Goal: Understand process/instructions: Learn how to perform a task or action

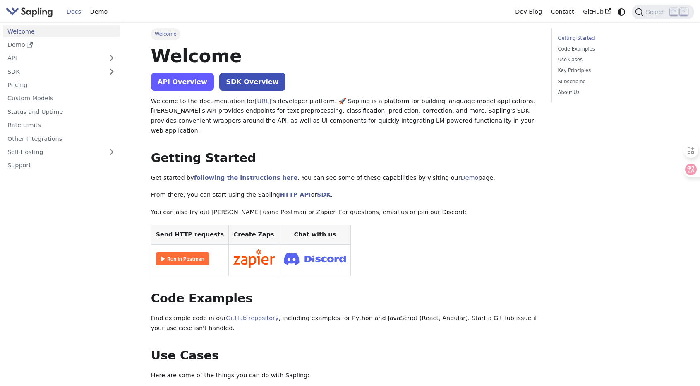
click at [177, 88] on link "API Overview" at bounding box center [182, 82] width 63 height 18
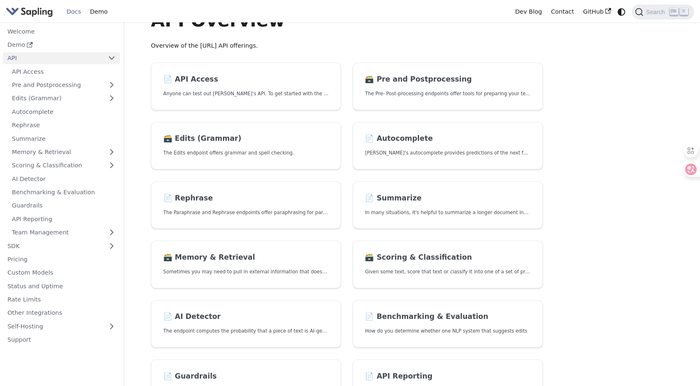
scroll to position [41, 0]
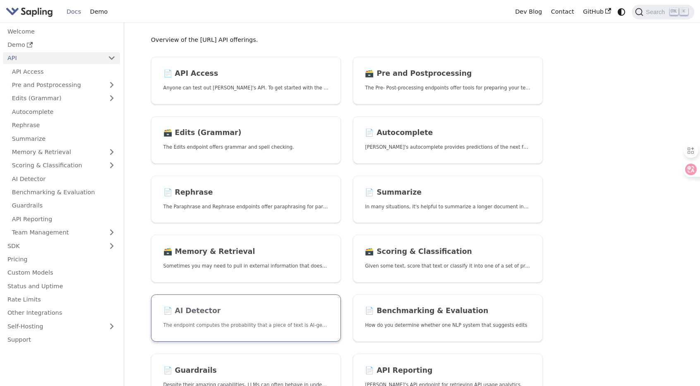
click at [209, 307] on h2 "📄️ AI Detector" at bounding box center [245, 310] width 165 height 9
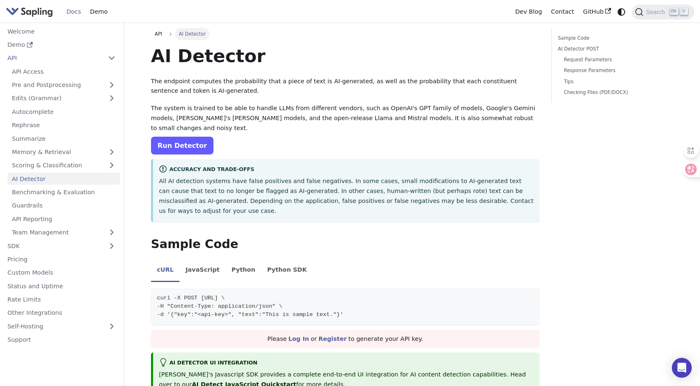
click at [180, 149] on link "Run Detector" at bounding box center [182, 146] width 62 height 18
